Goal: Information Seeking & Learning: Learn about a topic

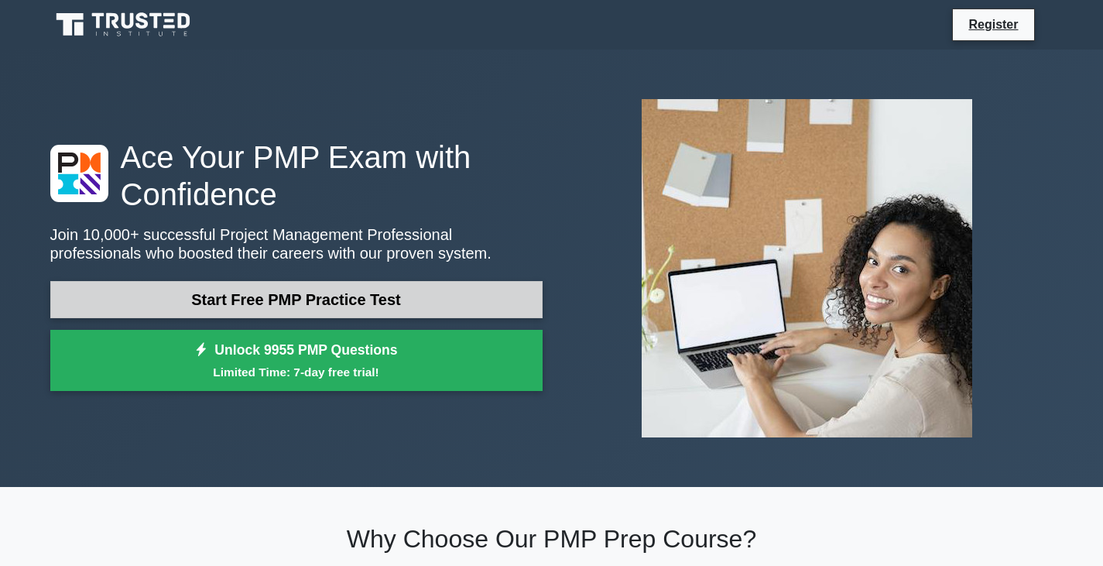
click at [316, 300] on link "Start Free PMP Practice Test" at bounding box center [296, 299] width 492 height 37
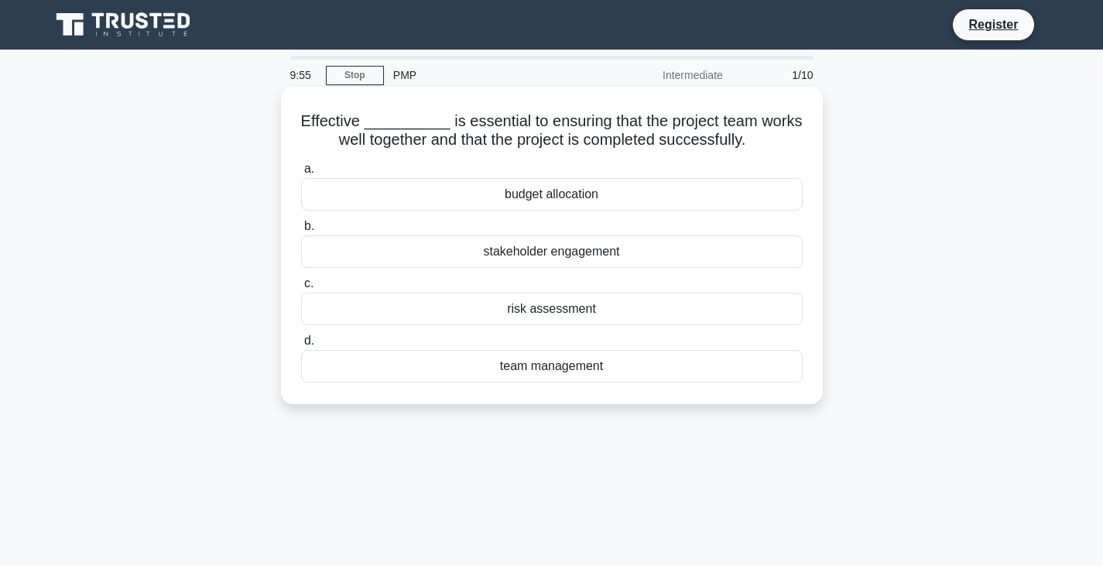
click at [398, 115] on h5 "Effective __________ is essential to ensuring that the project team works well …" at bounding box center [552, 130] width 505 height 39
click at [570, 189] on div "budget allocation" at bounding box center [552, 194] width 502 height 33
click at [301, 174] on input "a. budget allocation" at bounding box center [301, 169] width 0 height 10
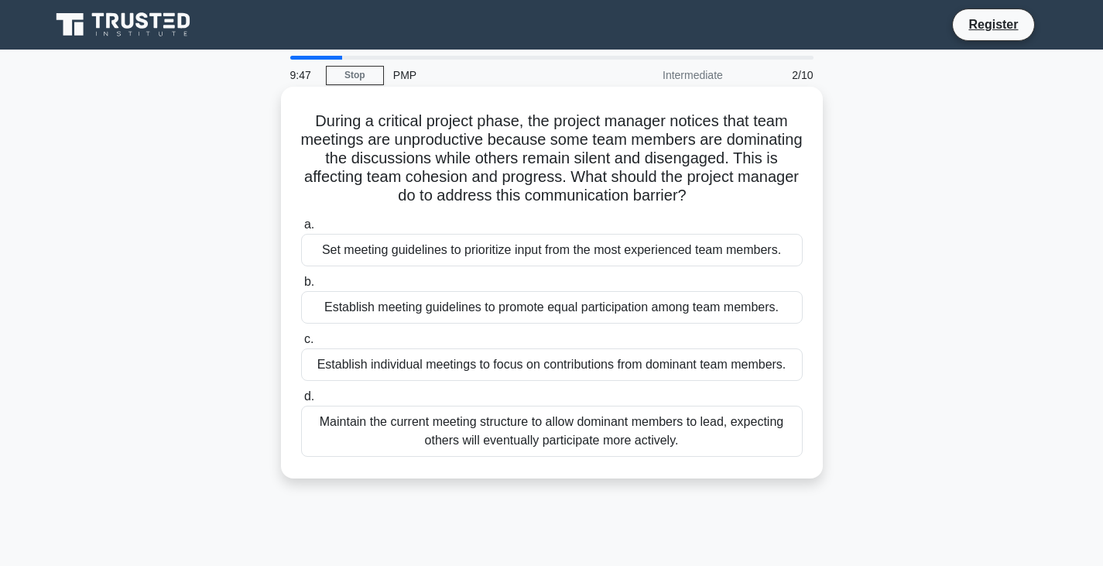
click at [473, 316] on div "Establish meeting guidelines to promote equal participation among team members." at bounding box center [552, 307] width 502 height 33
click at [301, 287] on input "b. Establish meeting guidelines to promote equal participation among team membe…" at bounding box center [301, 282] width 0 height 10
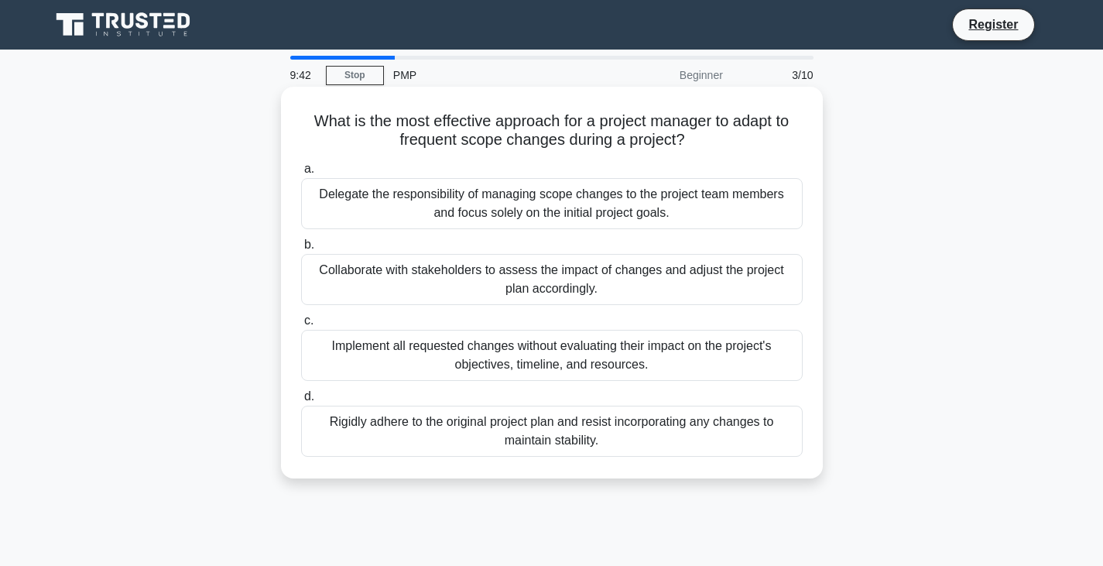
click at [500, 272] on div "Collaborate with stakeholders to assess the impact of changes and adjust the pr…" at bounding box center [552, 279] width 502 height 51
click at [301, 250] on input "b. Collaborate with stakeholders to assess the impact of changes and adjust the…" at bounding box center [301, 245] width 0 height 10
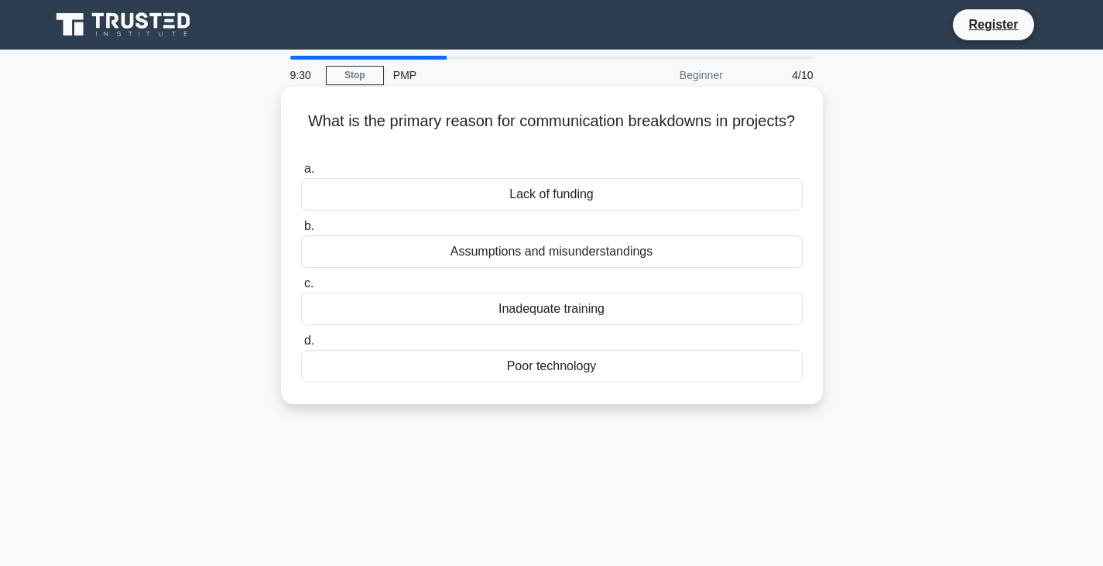
click at [564, 367] on div "Poor technology" at bounding box center [552, 366] width 502 height 33
click at [301, 346] on input "d. Poor technology" at bounding box center [301, 341] width 0 height 10
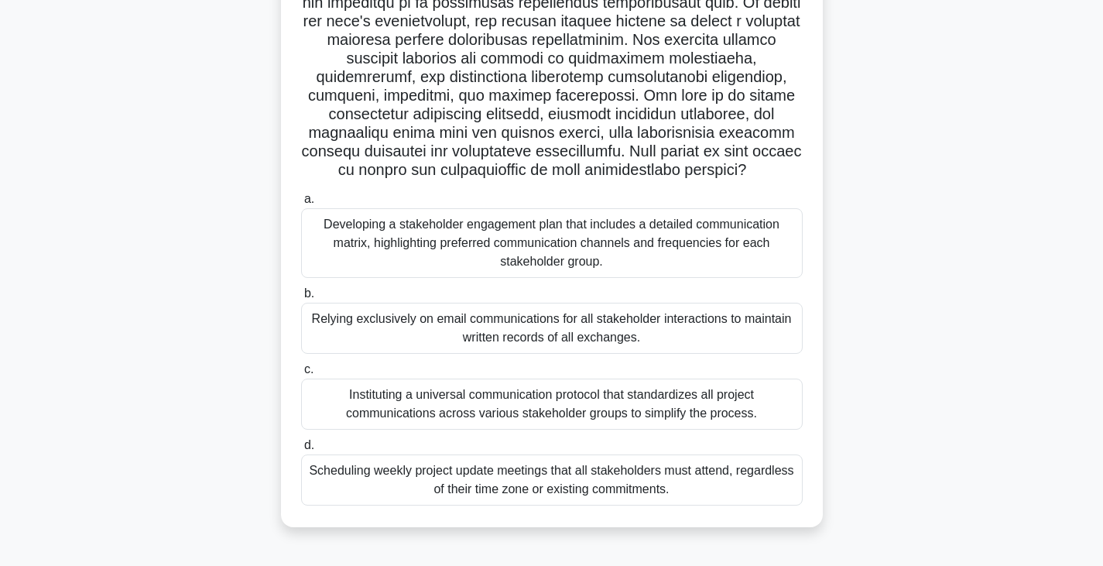
scroll to position [270, 0]
click at [567, 382] on div "Instituting a universal communication protocol that standardizes all project co…" at bounding box center [552, 404] width 502 height 51
click at [301, 375] on input "c. Instituting a universal communication protocol that standardizes all project…" at bounding box center [301, 370] width 0 height 10
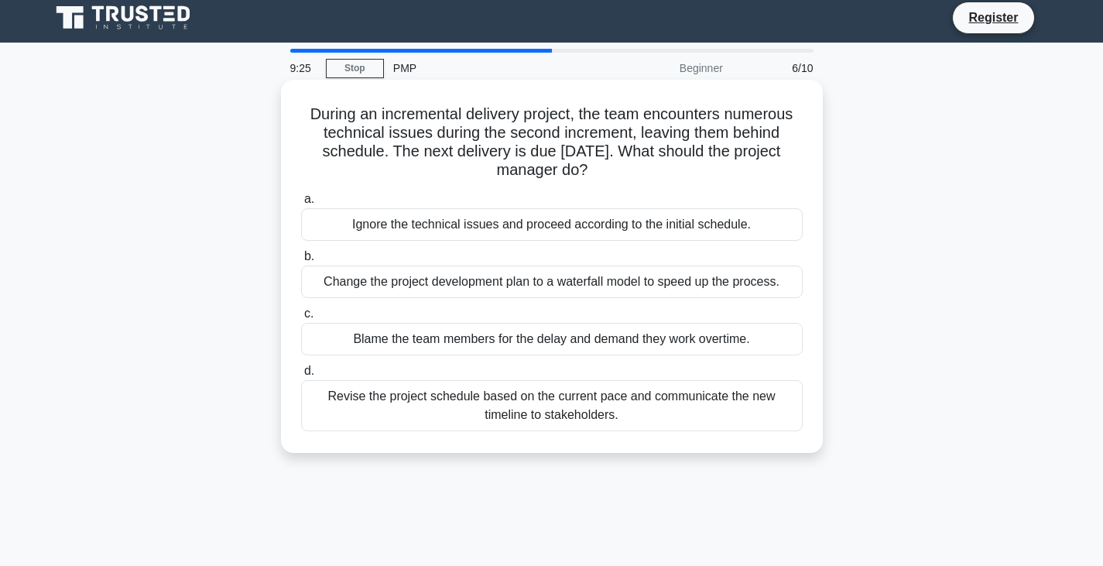
scroll to position [0, 0]
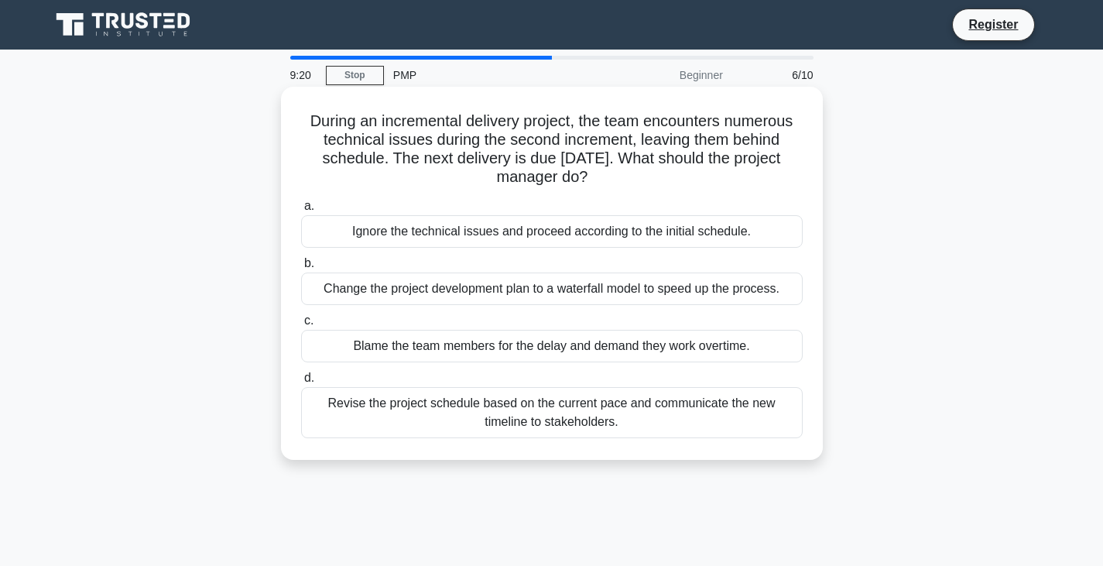
click at [533, 400] on div "Revise the project schedule based on the current pace and communicate the new t…" at bounding box center [552, 412] width 502 height 51
click at [301, 383] on input "d. Revise the project schedule based on the current pace and communicate the ne…" at bounding box center [301, 378] width 0 height 10
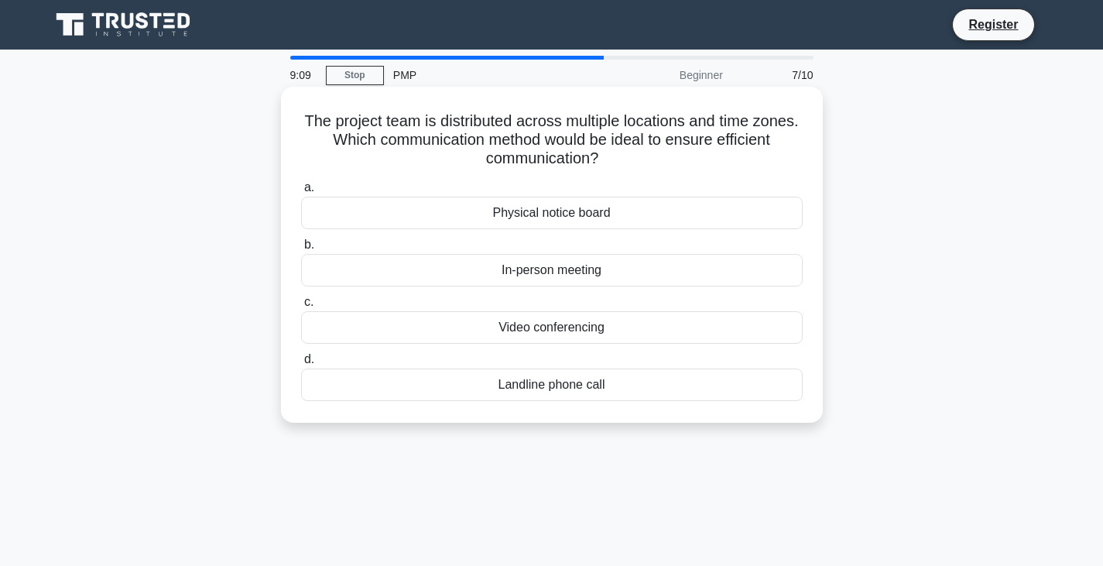
click at [573, 274] on div "In-person meeting" at bounding box center [552, 270] width 502 height 33
click at [301, 250] on input "b. In-person meeting" at bounding box center [301, 245] width 0 height 10
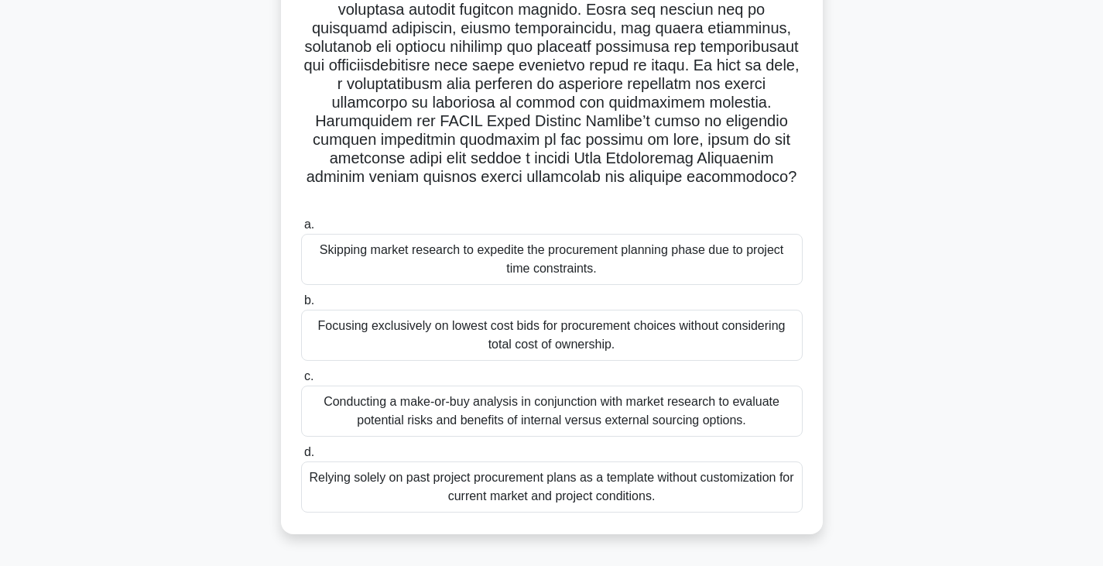
scroll to position [232, 0]
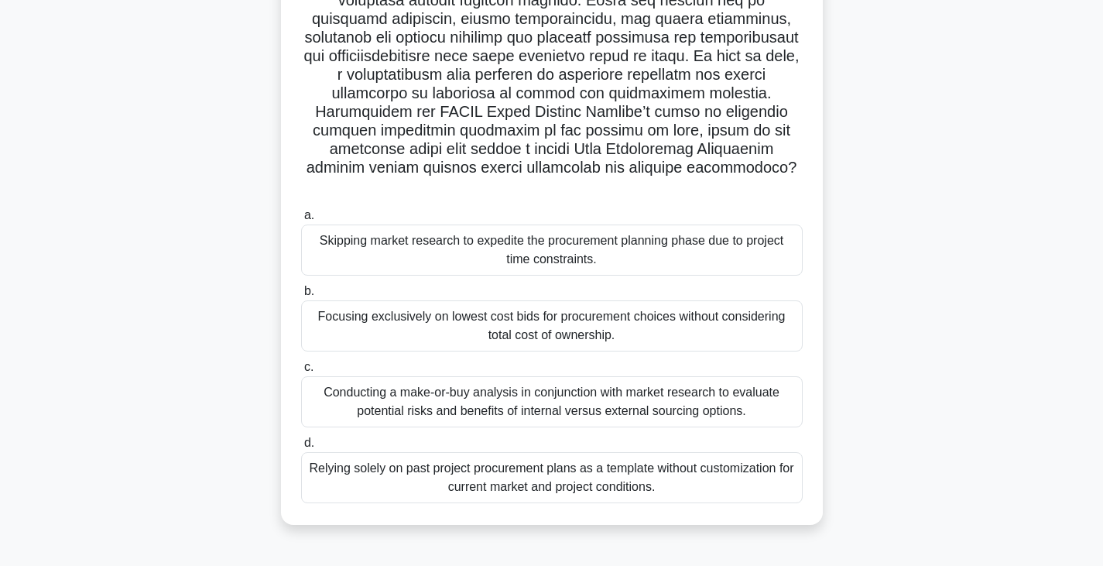
click at [579, 300] on div "Focusing exclusively on lowest cost bids for procurement choices without consid…" at bounding box center [552, 325] width 502 height 51
click at [301, 297] on input "b. Focusing exclusively on lowest cost bids for procurement choices without con…" at bounding box center [301, 291] width 0 height 10
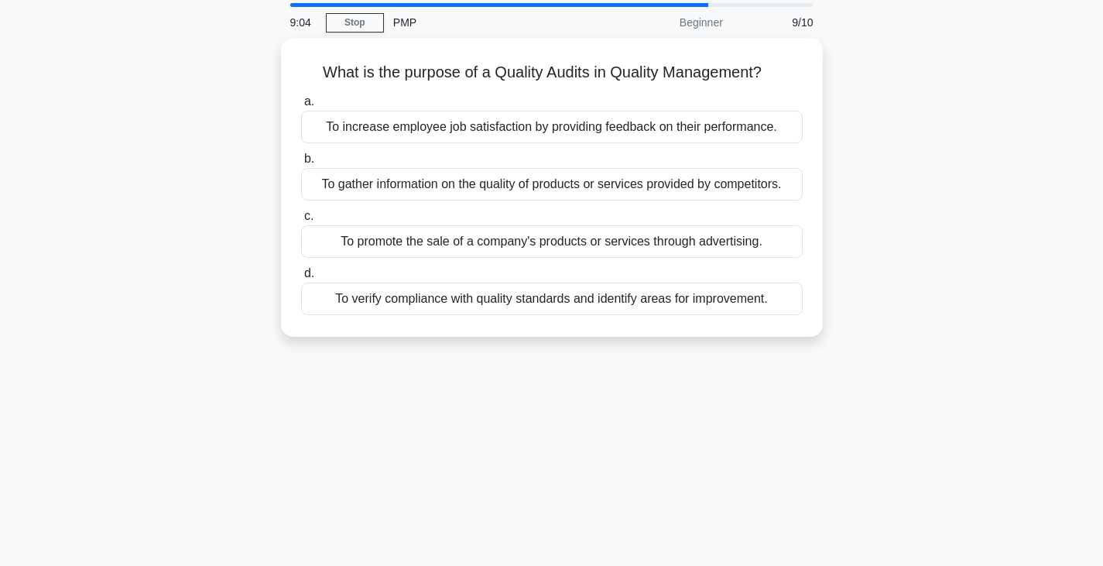
scroll to position [0, 0]
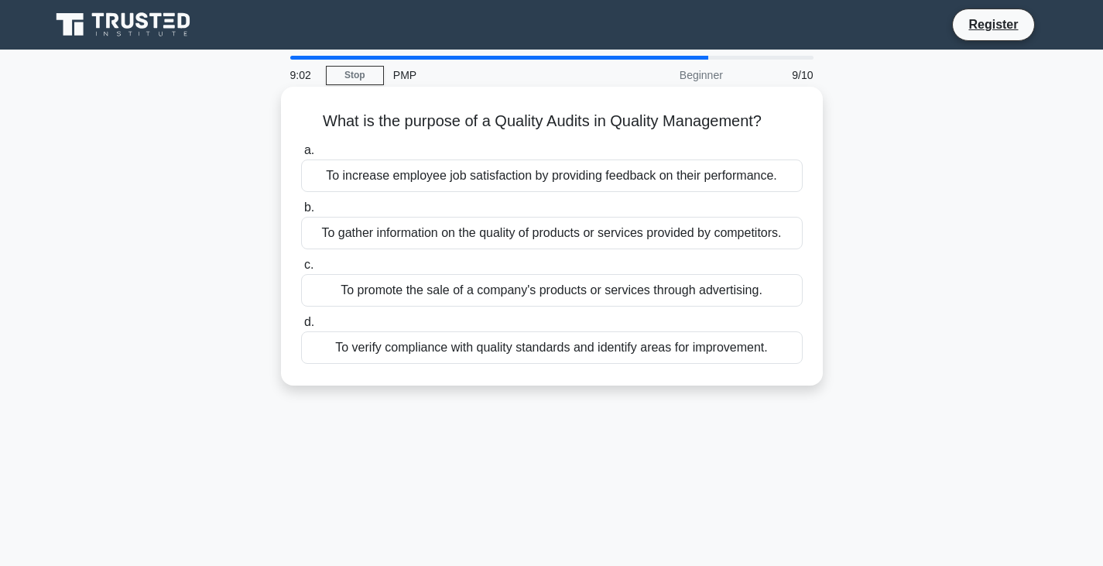
click at [582, 295] on div "To promote the sale of a company's products or services through advertising." at bounding box center [552, 290] width 502 height 33
click at [301, 270] on input "c. To promote the sale of a company's products or services through advertising." at bounding box center [301, 265] width 0 height 10
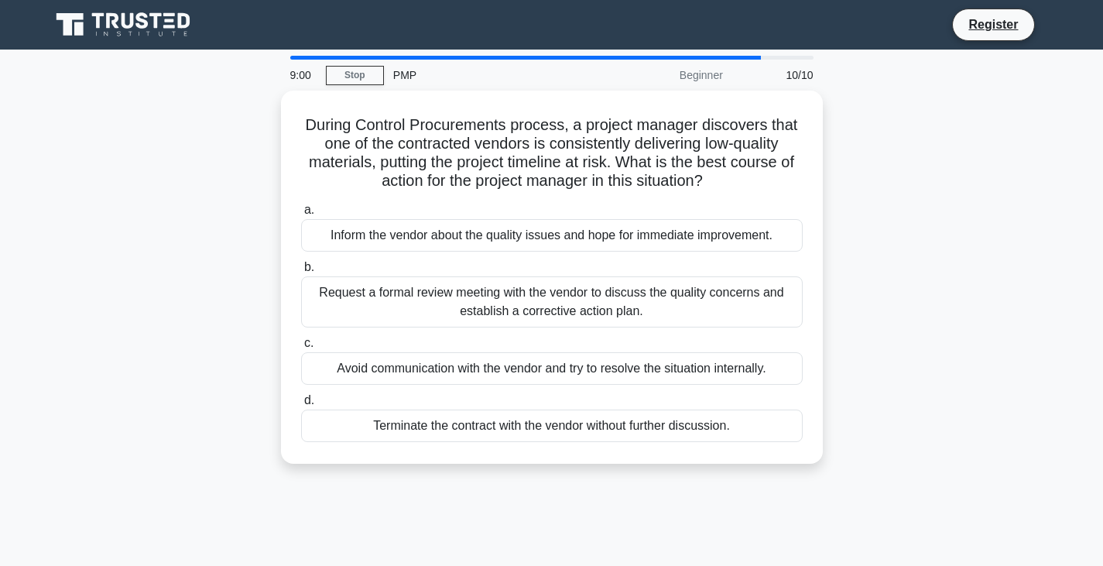
click at [582, 295] on div "Request a formal review meeting with the vendor to discuss the quality concerns…" at bounding box center [552, 301] width 502 height 51
click at [301, 273] on input "b. Request a formal review meeting with the vendor to discuss the quality conce…" at bounding box center [301, 267] width 0 height 10
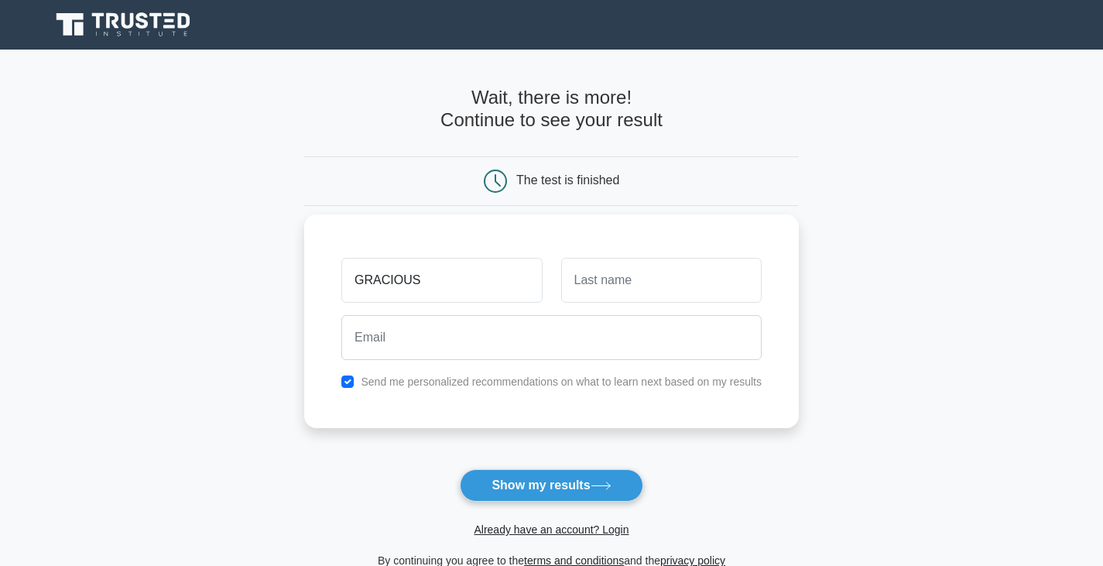
type input "GRACIOUS"
click at [622, 291] on input "text" at bounding box center [661, 280] width 201 height 45
type input "MAHIUHA"
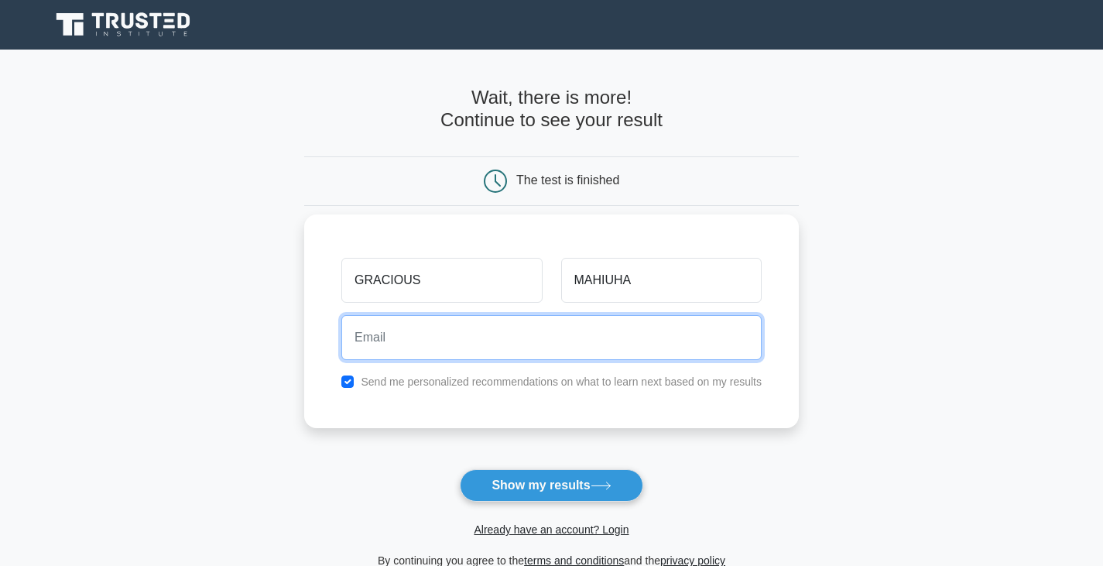
click at [489, 341] on input "email" at bounding box center [551, 337] width 420 height 45
type input "graciousnjeri209@gmail.com"
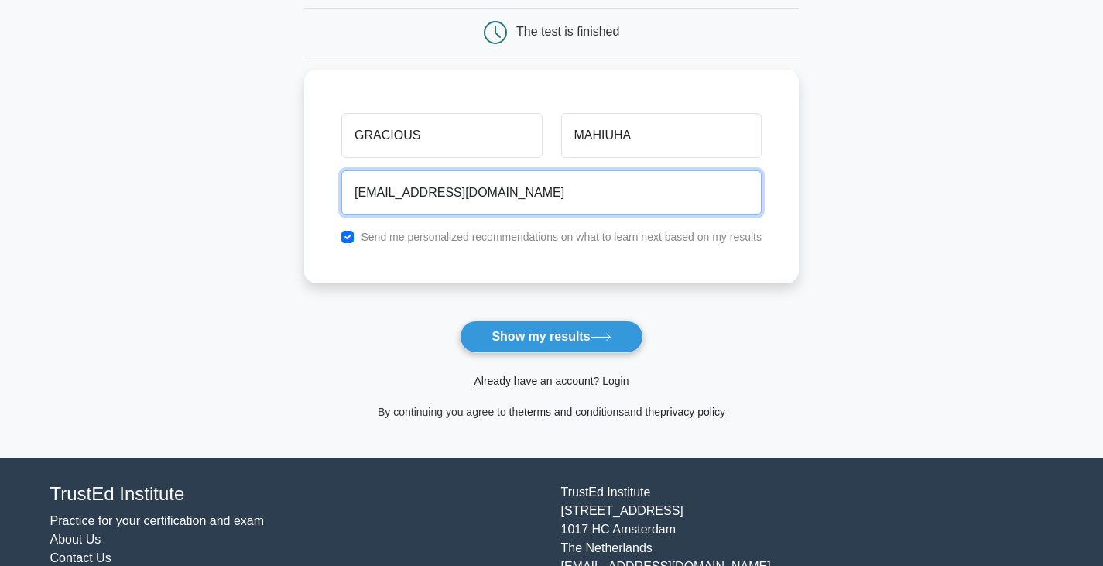
scroll to position [155, 0]
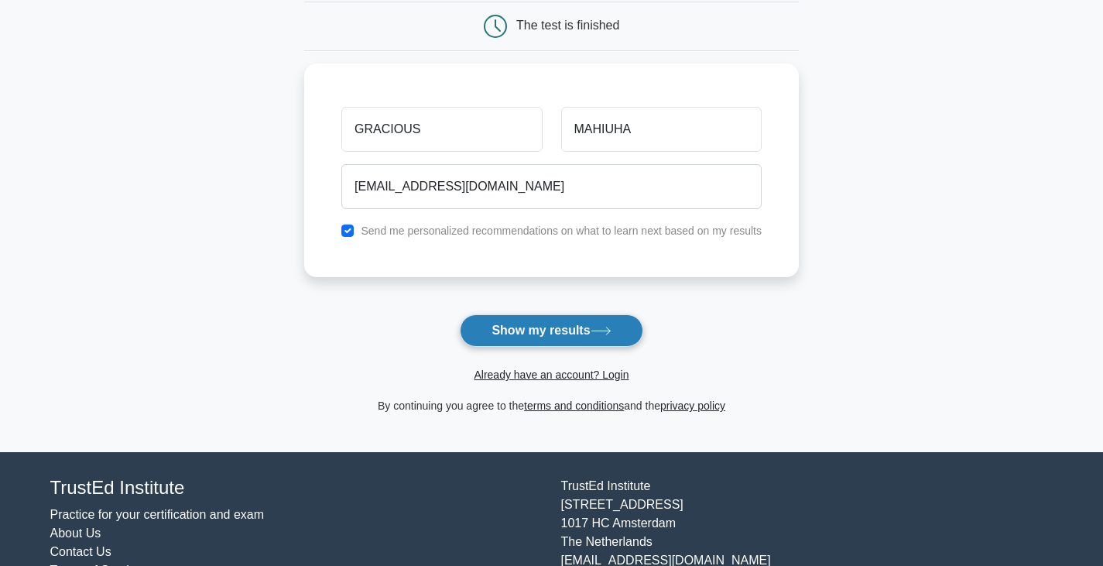
click at [538, 321] on button "Show my results" at bounding box center [551, 330] width 183 height 33
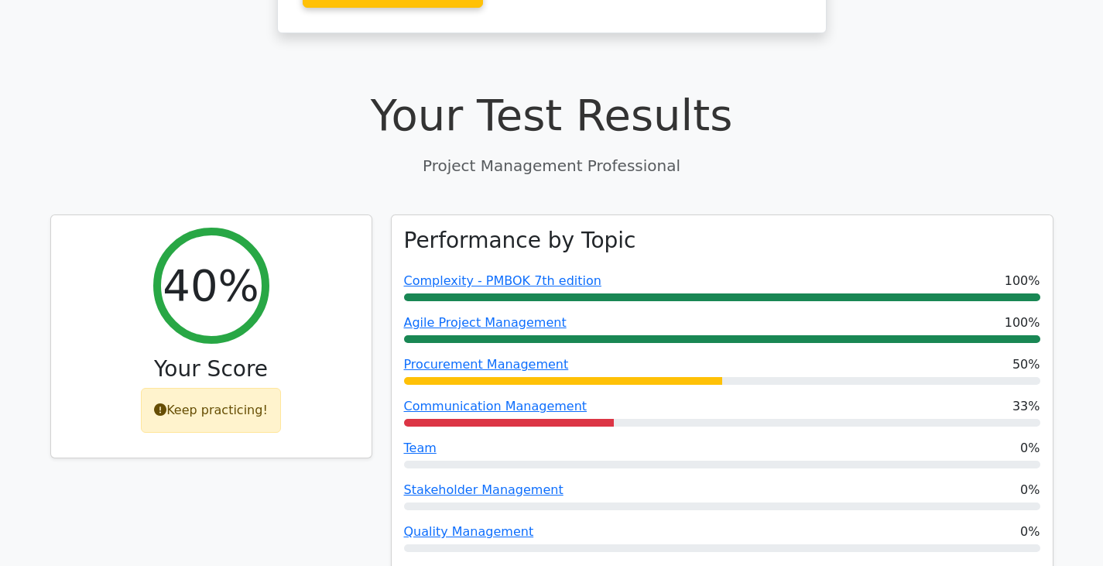
scroll to position [232, 0]
